Goal: Transaction & Acquisition: Purchase product/service

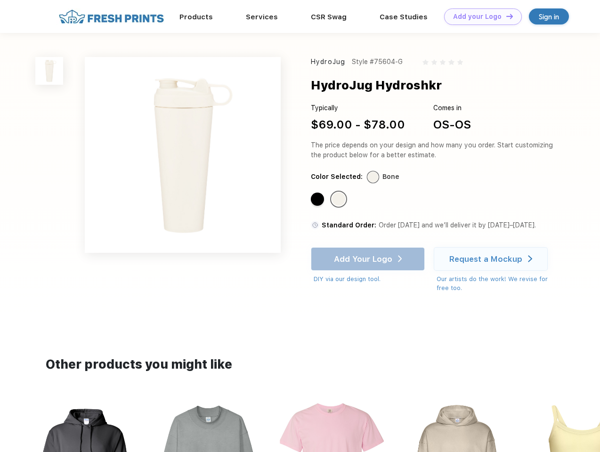
click at [480, 16] on link "Add your Logo Design Tool" at bounding box center [483, 16] width 78 height 16
click at [0, 0] on div "Design Tool" at bounding box center [0, 0] width 0 height 0
click at [505, 16] on link "Add your Logo Design Tool" at bounding box center [483, 16] width 78 height 16
click at [49, 71] on img at bounding box center [49, 71] width 28 height 28
click at [318, 200] on div "Standard Color" at bounding box center [317, 199] width 13 height 13
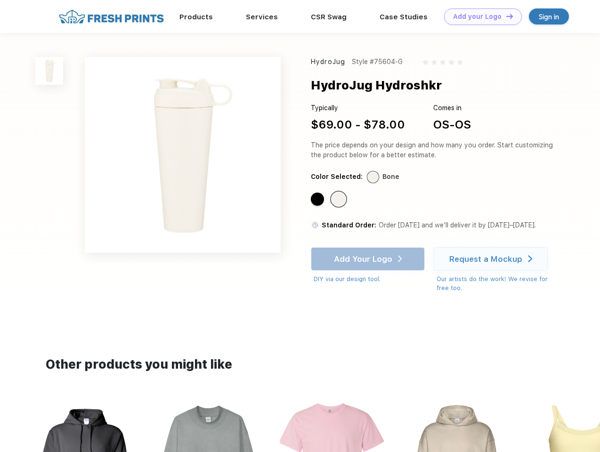
click at [340, 200] on div "Standard Color" at bounding box center [338, 199] width 13 height 13
click at [369, 259] on div "Add Your Logo DIY via our design tool. Ah shoot! This product isn't up in our d…" at bounding box center [368, 265] width 114 height 37
click at [492, 259] on div "Request a Mockup" at bounding box center [485, 258] width 73 height 9
click at [300, 427] on img at bounding box center [333, 461] width 106 height 120
